Goal: Information Seeking & Learning: Check status

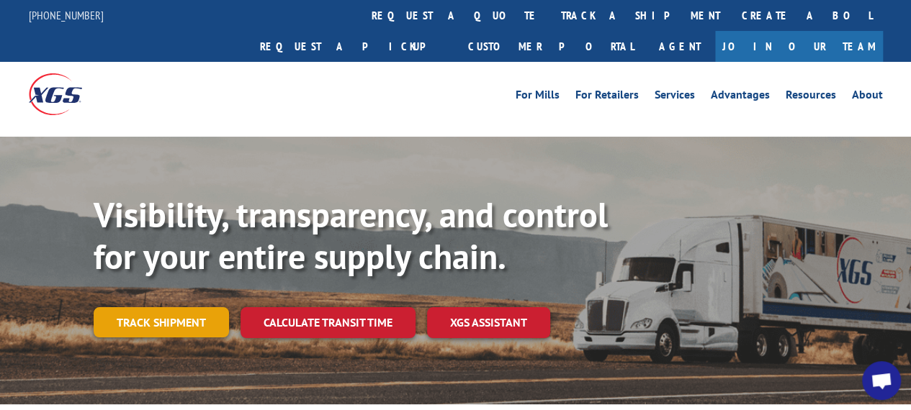
click at [174, 307] on link "Track shipment" at bounding box center [161, 322] width 135 height 30
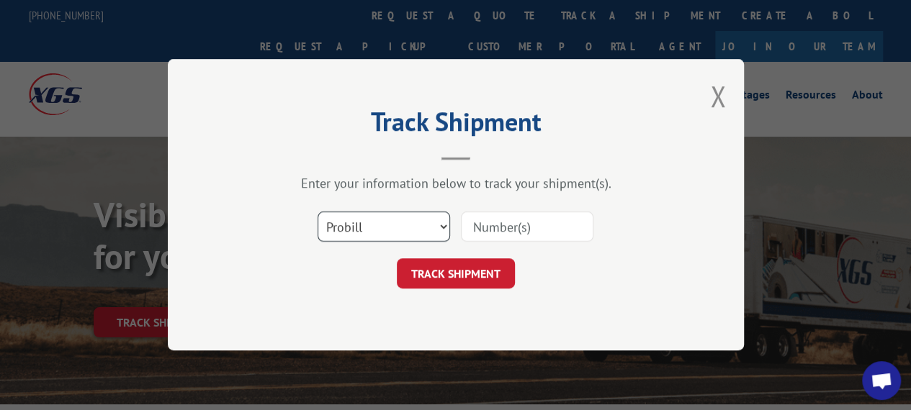
click at [445, 228] on select "Select category... Probill BOL PO" at bounding box center [384, 227] width 132 height 30
select select "bol"
click at [318, 212] on select "Select category... Probill BOL PO" at bounding box center [384, 227] width 132 height 30
click at [513, 230] on input at bounding box center [527, 227] width 132 height 30
paste input "2875937"
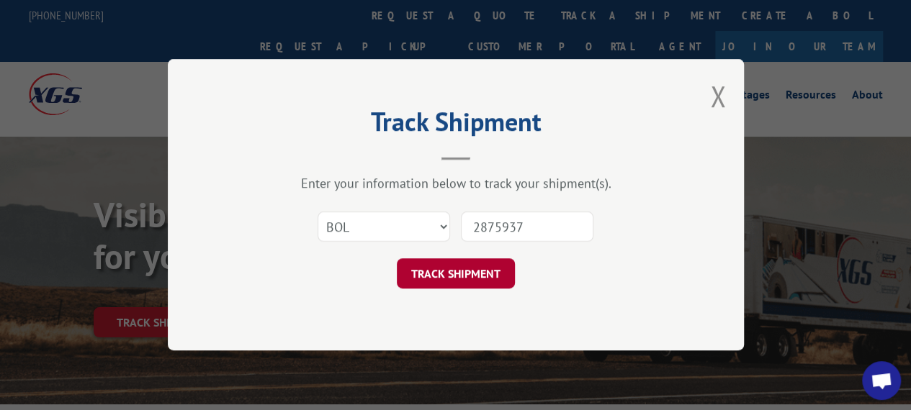
type input "2875937"
click at [490, 278] on button "TRACK SHIPMENT" at bounding box center [456, 274] width 118 height 30
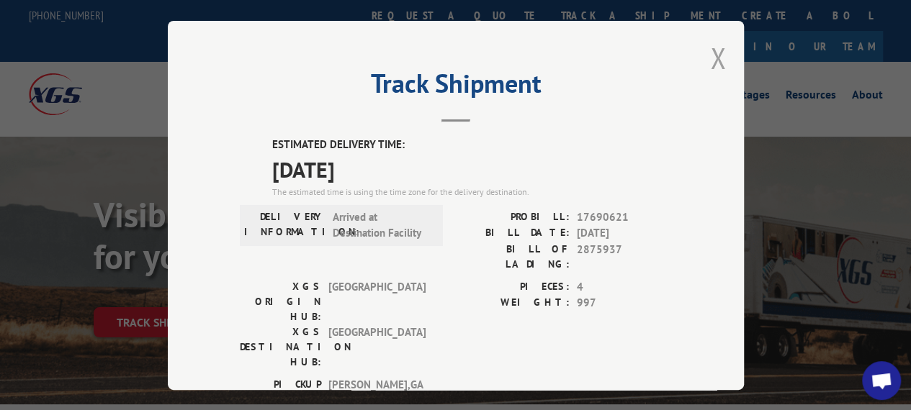
click at [716, 55] on button "Close modal" at bounding box center [718, 58] width 16 height 38
